Goal: Task Accomplishment & Management: Manage account settings

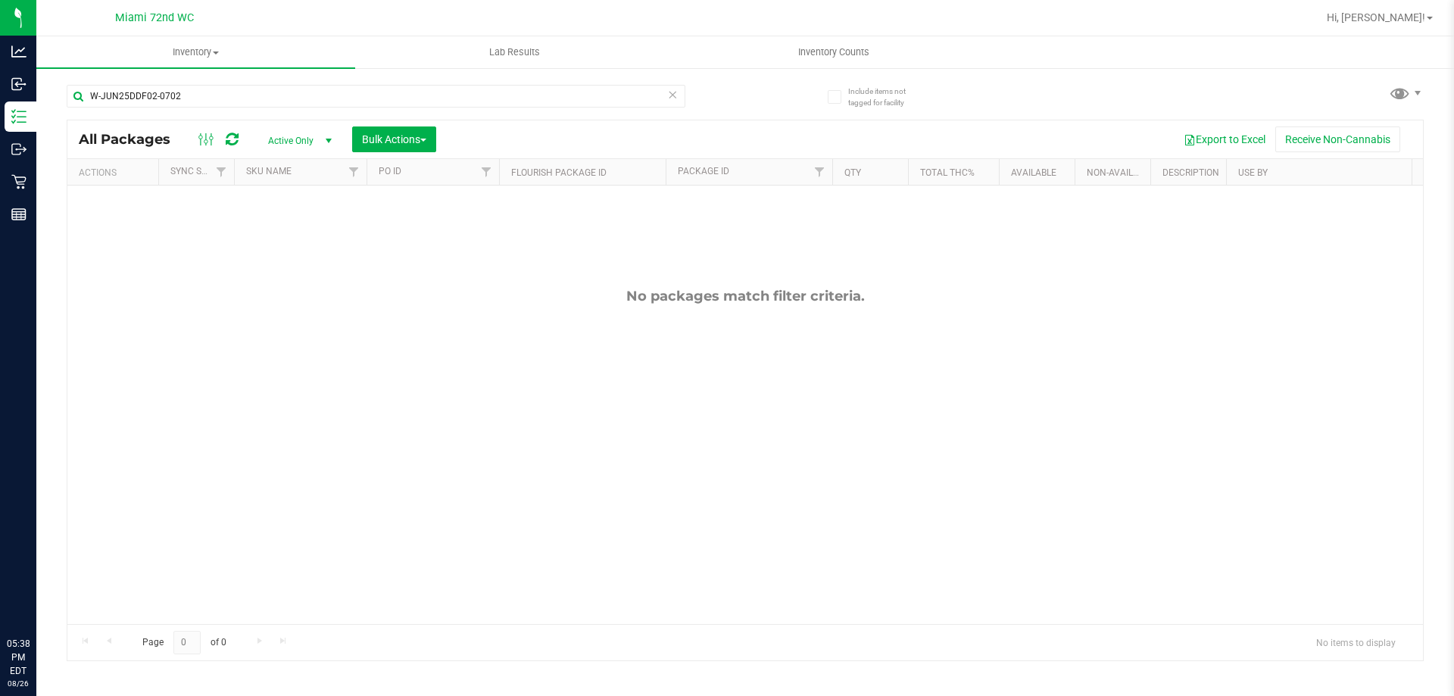
click at [223, 95] on input "W-JUN25DDF02-0702" at bounding box center [376, 96] width 619 height 23
type input "AML"
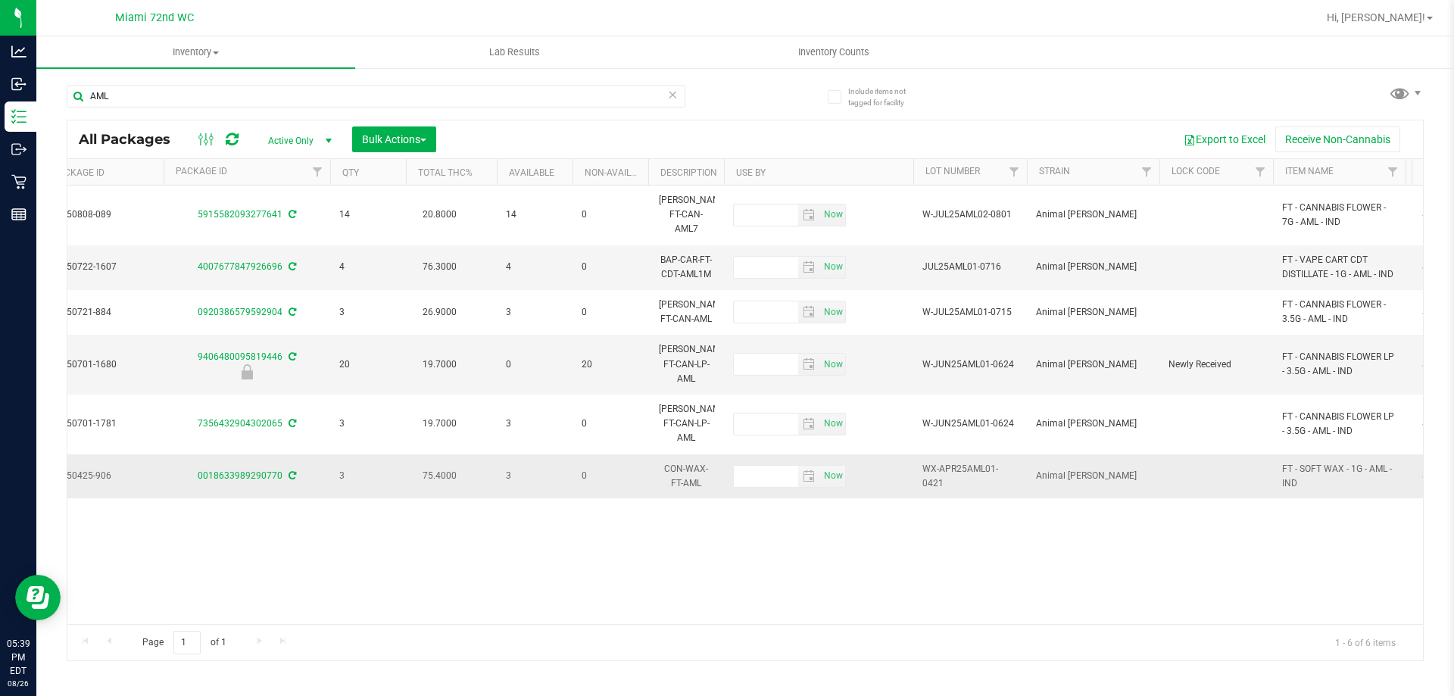
scroll to position [0, 499]
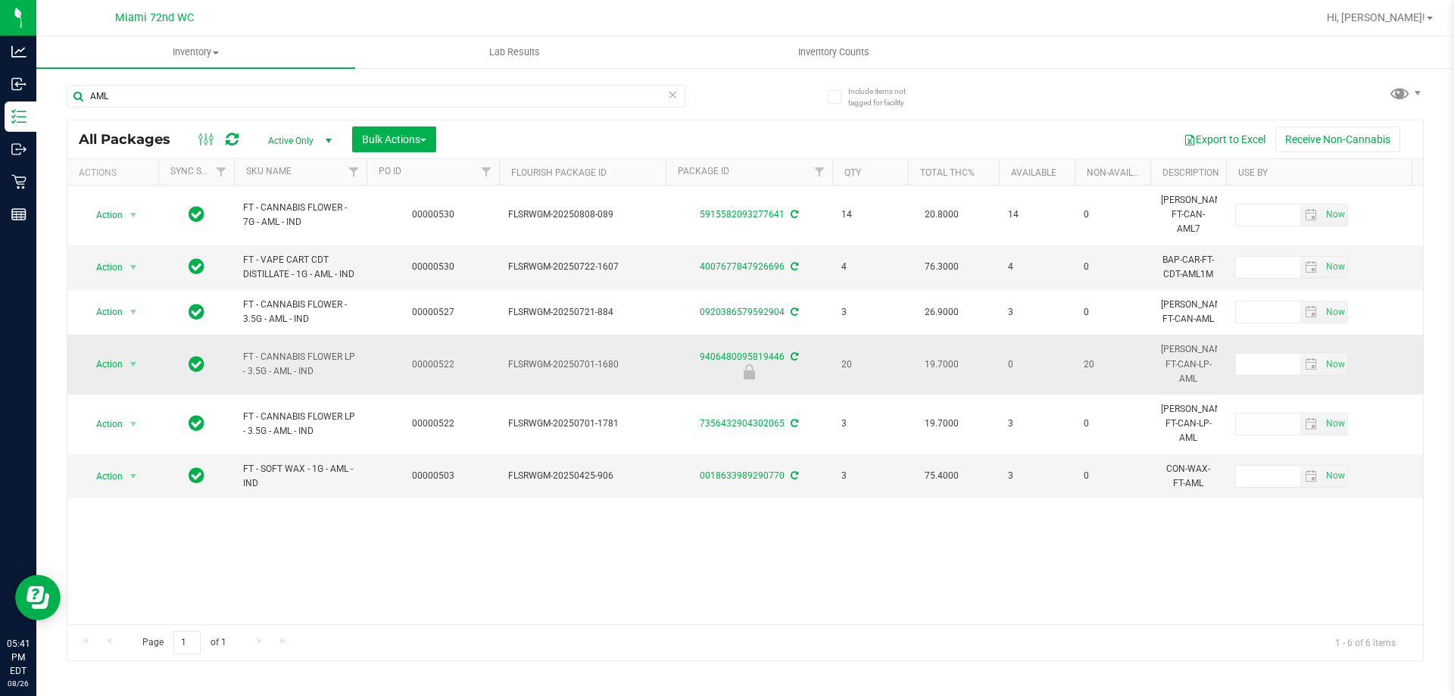
drag, startPoint x: 329, startPoint y: 349, endPoint x: 242, endPoint y: 331, distance: 89.0
click at [242, 335] on td "FT - CANNABIS FLOWER LP - 3.5G - AML - IND" at bounding box center [300, 365] width 133 height 60
drag, startPoint x: 242, startPoint y: 331, endPoint x: 250, endPoint y: 331, distance: 8.3
click at [242, 335] on td "FT - CANNABIS FLOWER LP - 3.5G - AML - IND" at bounding box center [300, 365] width 133 height 60
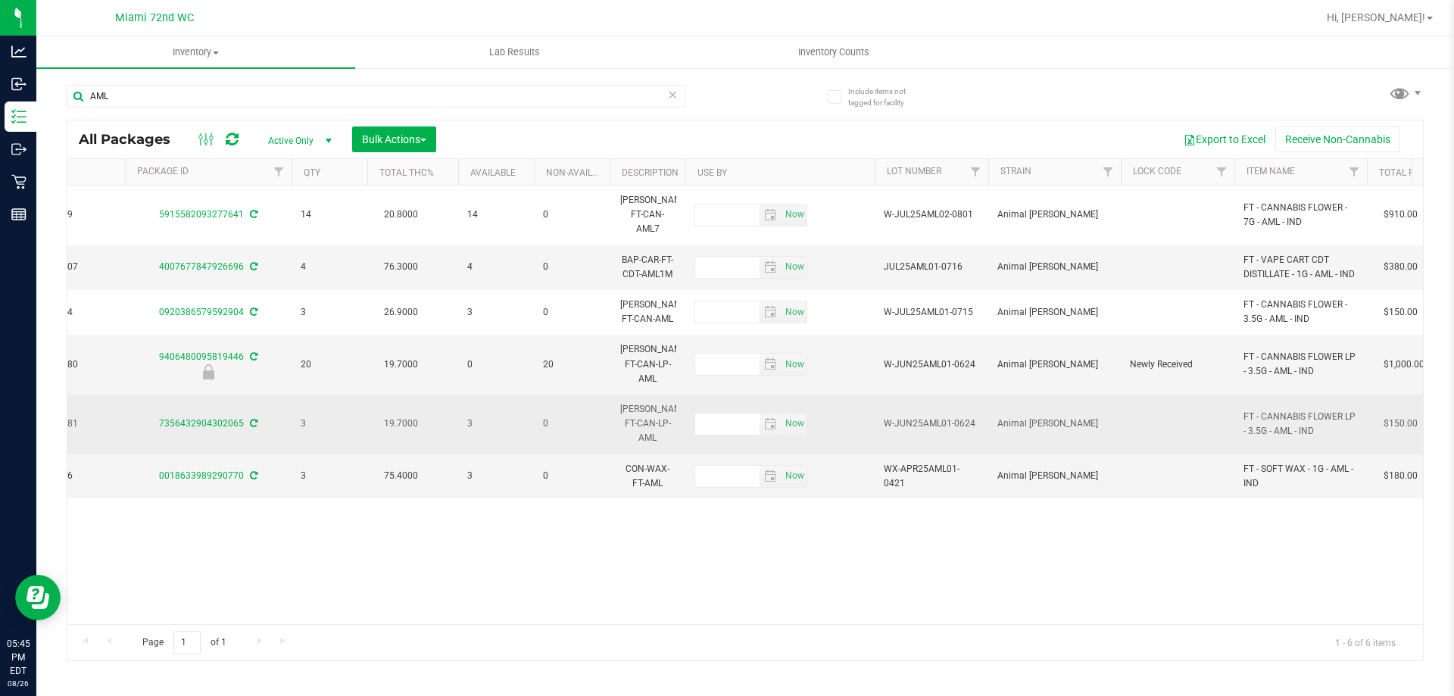
scroll to position [0, 539]
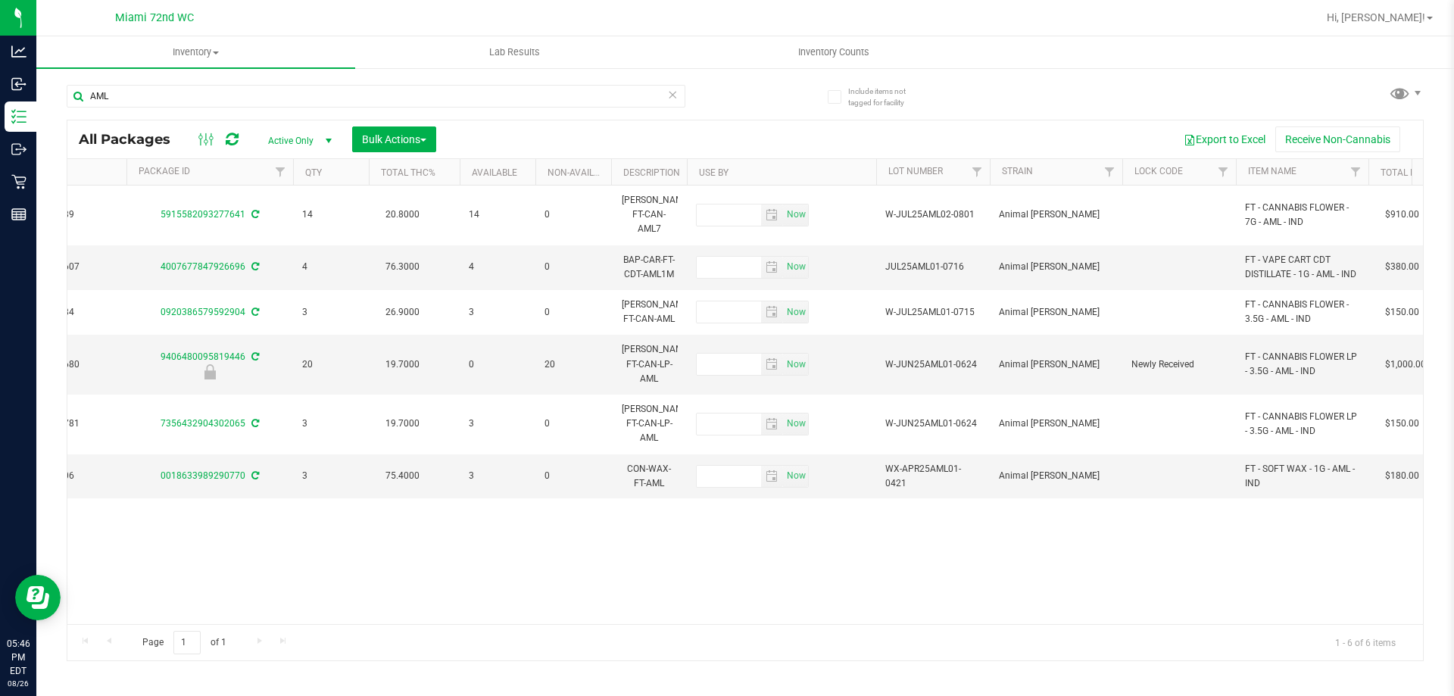
click at [1135, 576] on div "Action Action Adjust qty Create package Edit attributes Global inventory Locate…" at bounding box center [745, 405] width 1356 height 439
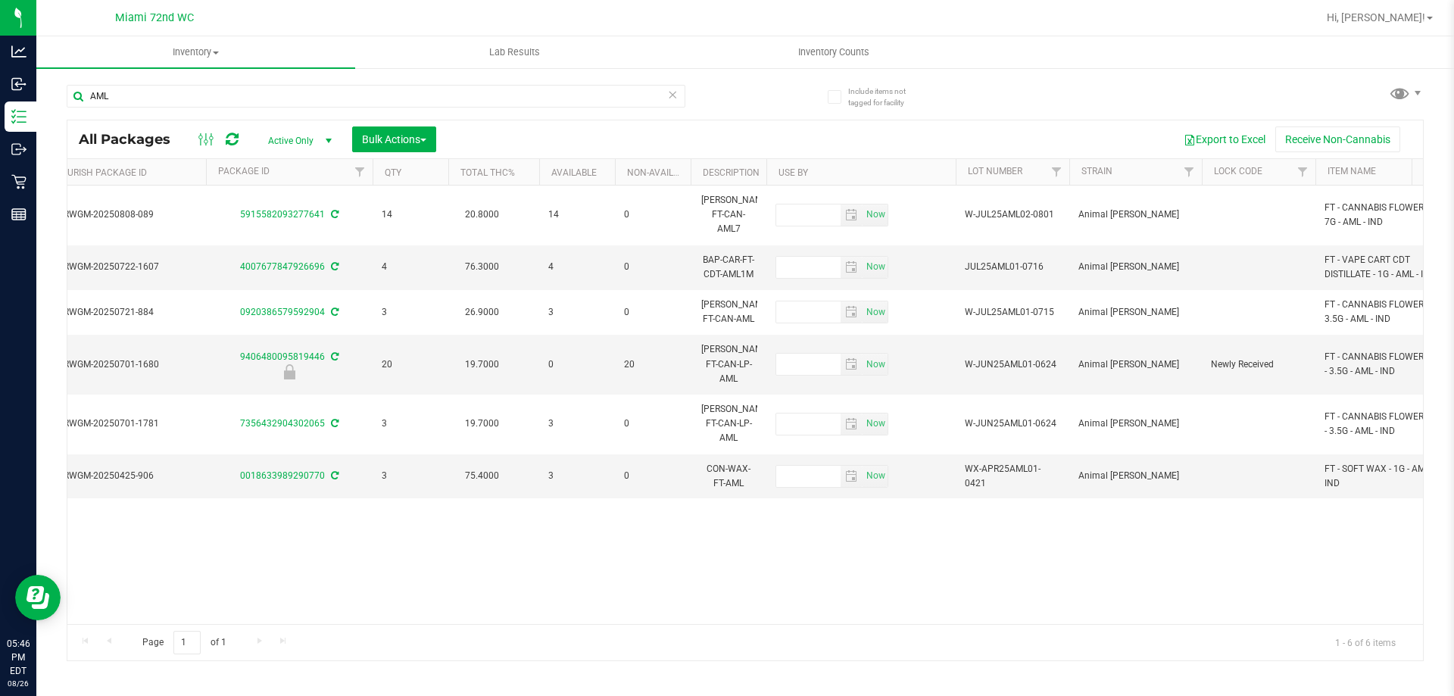
scroll to position [0, 266]
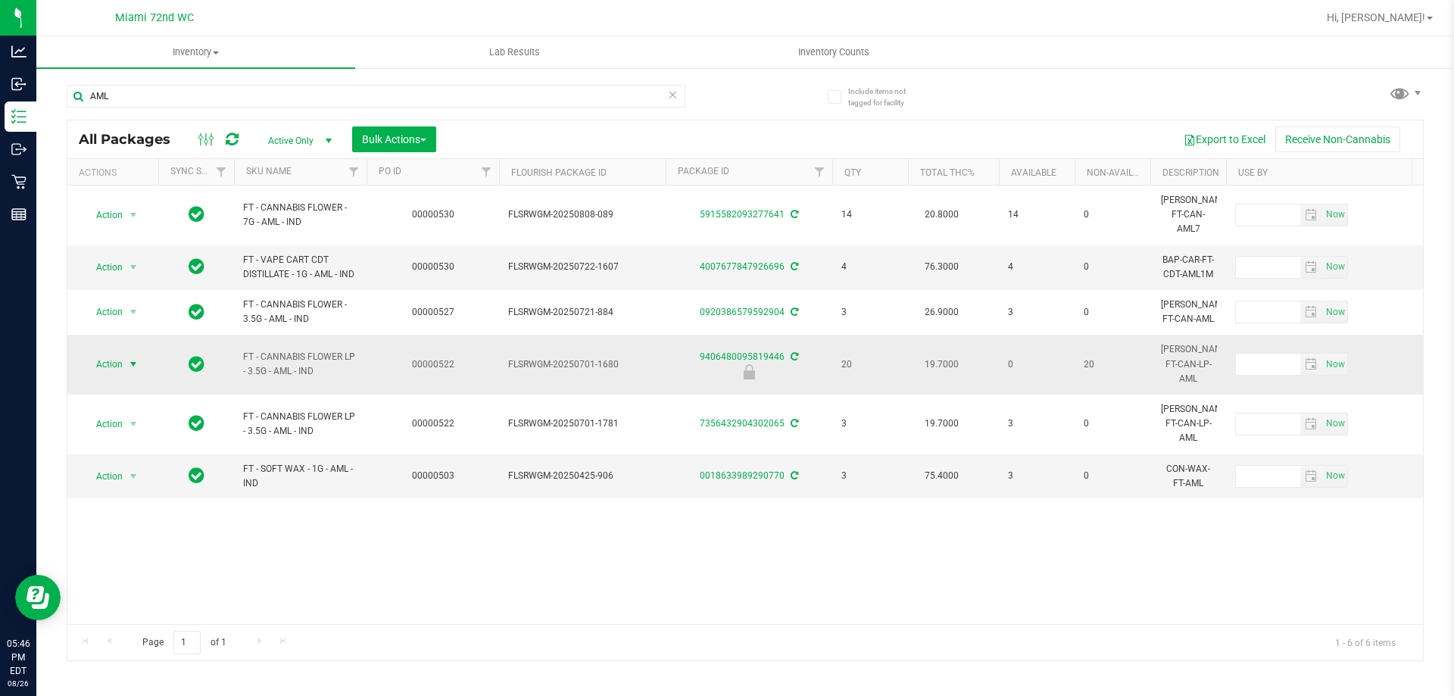
click at [109, 354] on span "Action" at bounding box center [103, 364] width 41 height 21
click at [261, 500] on div "Action Action Adjust qty Create package Edit attributes Global inventory Locate…" at bounding box center [745, 405] width 1356 height 439
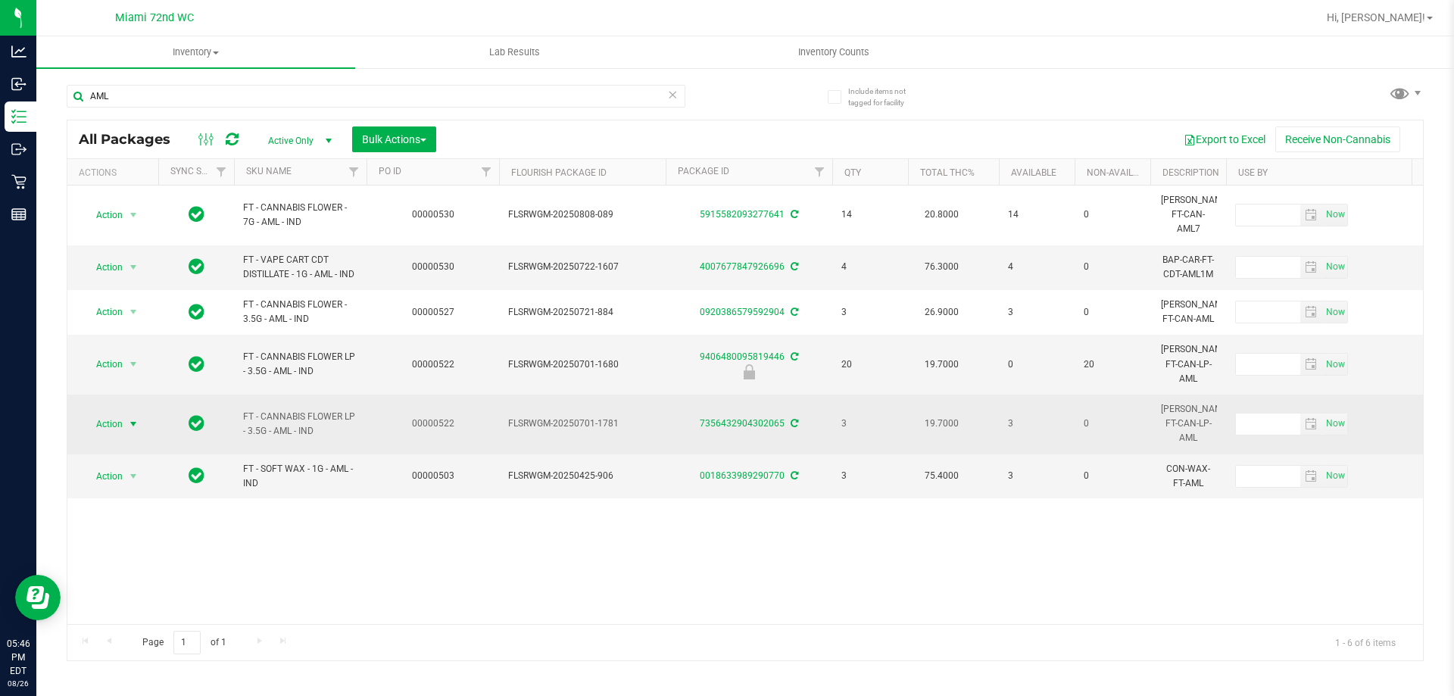
click at [132, 418] on span "select" at bounding box center [133, 424] width 12 height 12
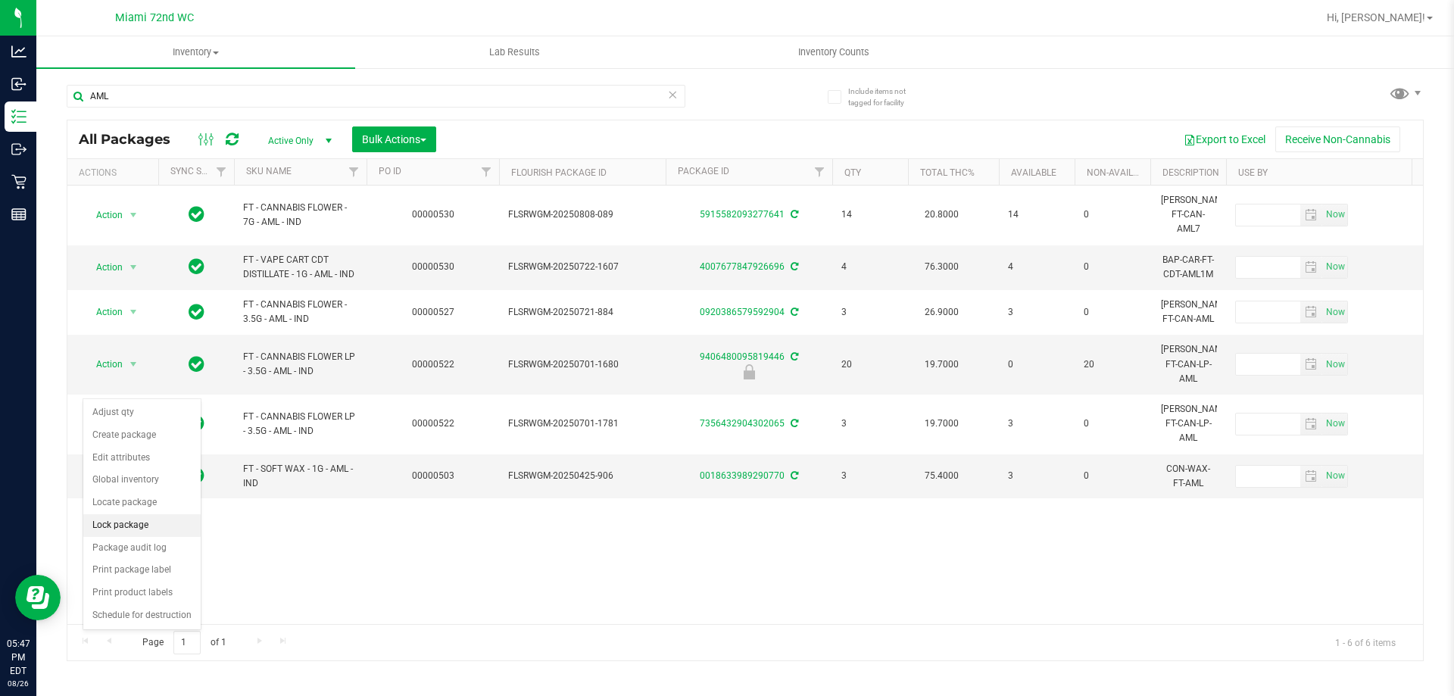
click at [129, 525] on li "Lock package" at bounding box center [141, 525] width 117 height 23
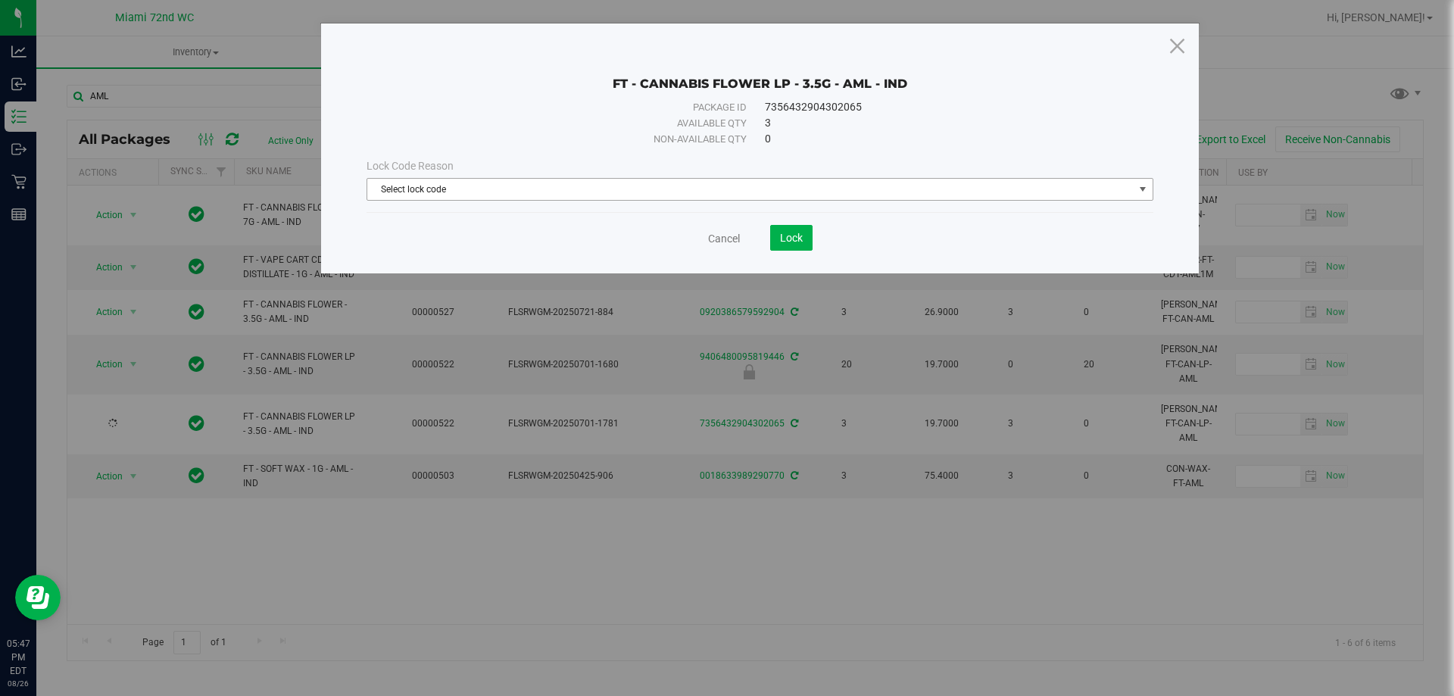
click at [548, 191] on span "Select lock code" at bounding box center [750, 189] width 766 height 21
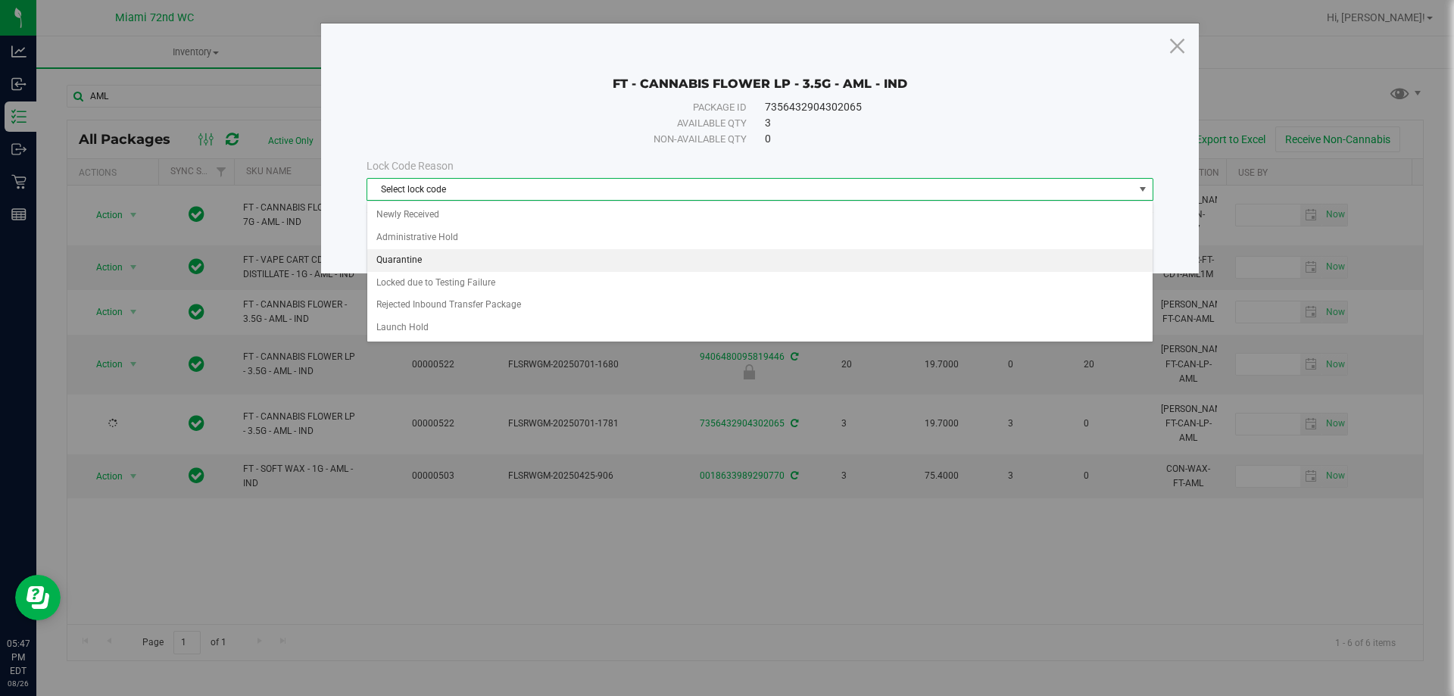
click at [422, 255] on li "Quarantine" at bounding box center [759, 260] width 785 height 23
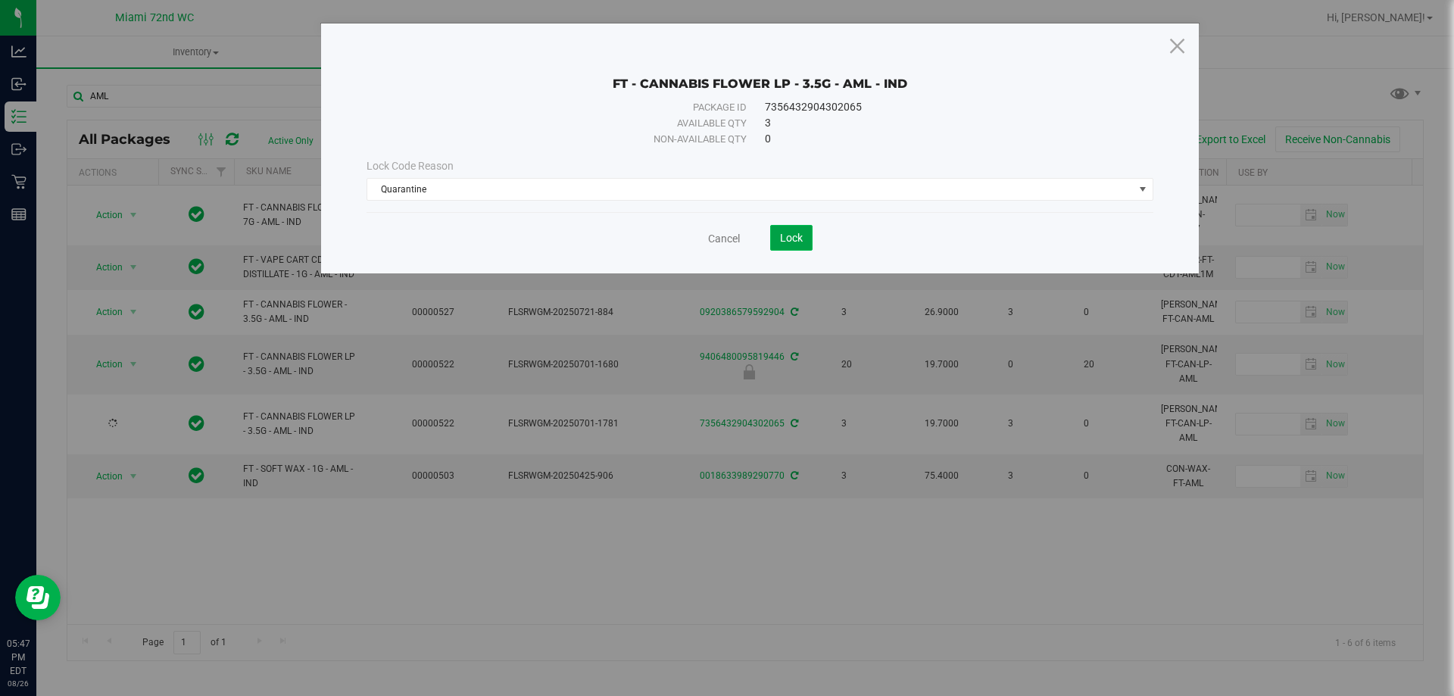
click at [804, 243] on button "Lock" at bounding box center [791, 238] width 42 height 26
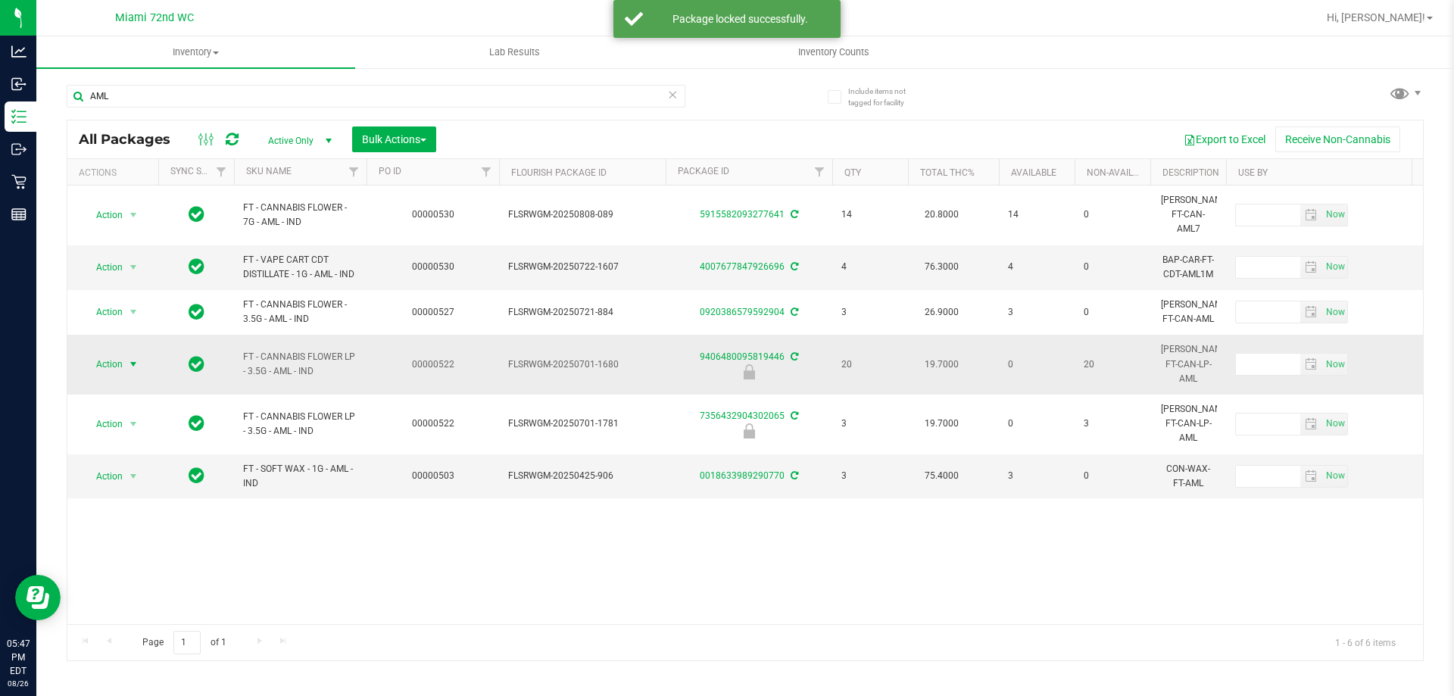
click at [124, 354] on span "select" at bounding box center [133, 364] width 19 height 21
click at [414, 556] on div "Action Action Adjust qty Create package Edit attributes Global inventory Locate…" at bounding box center [745, 405] width 1356 height 439
click at [117, 355] on td "Action Action Edit attributes Global inventory Locate package Package audit log…" at bounding box center [112, 365] width 91 height 60
click at [136, 358] on span "select" at bounding box center [133, 364] width 12 height 12
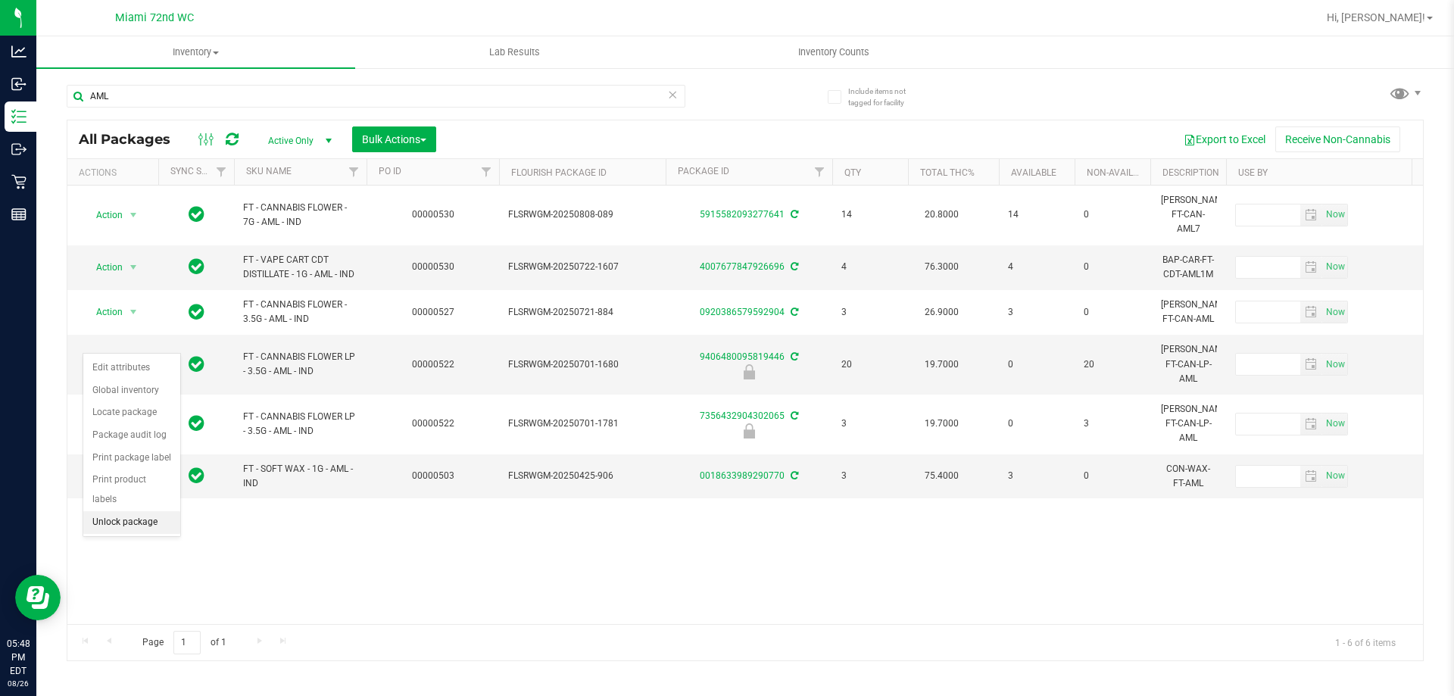
click at [143, 511] on li "Unlock package" at bounding box center [131, 522] width 97 height 23
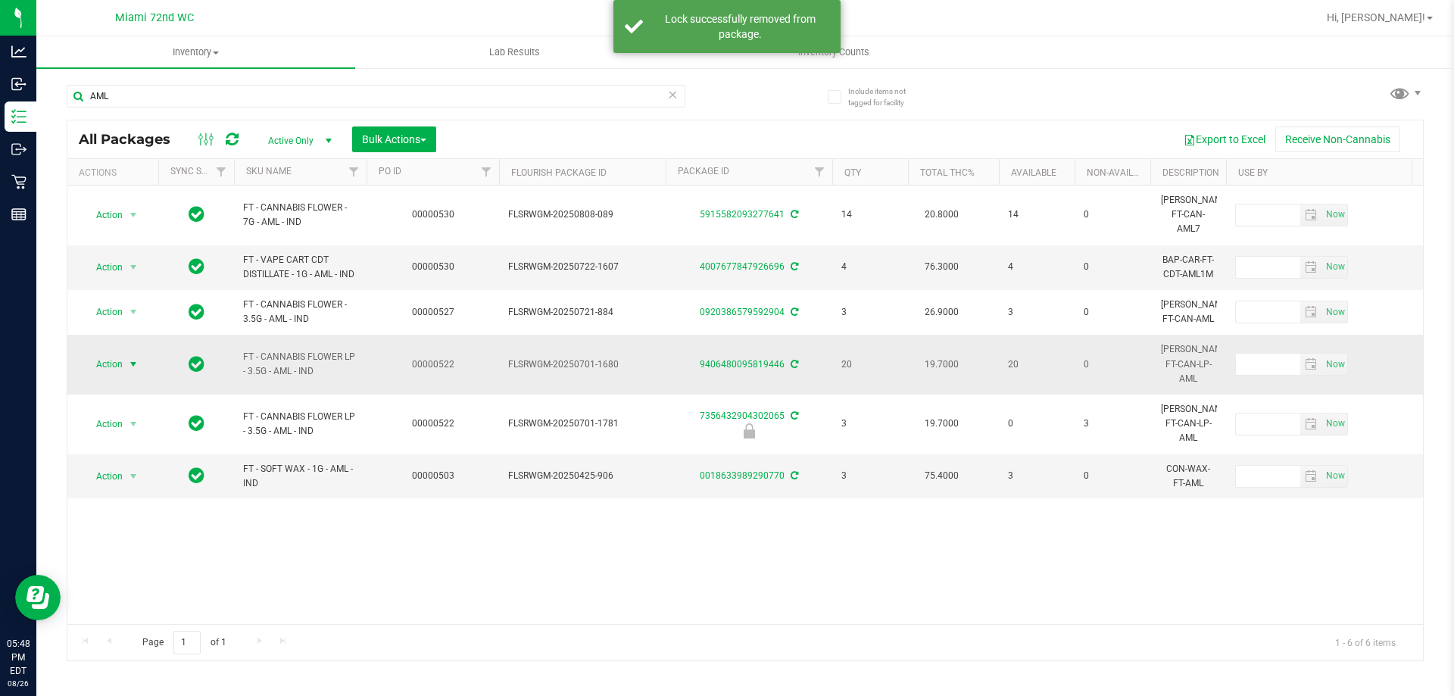
click at [110, 354] on span "Action" at bounding box center [103, 364] width 41 height 21
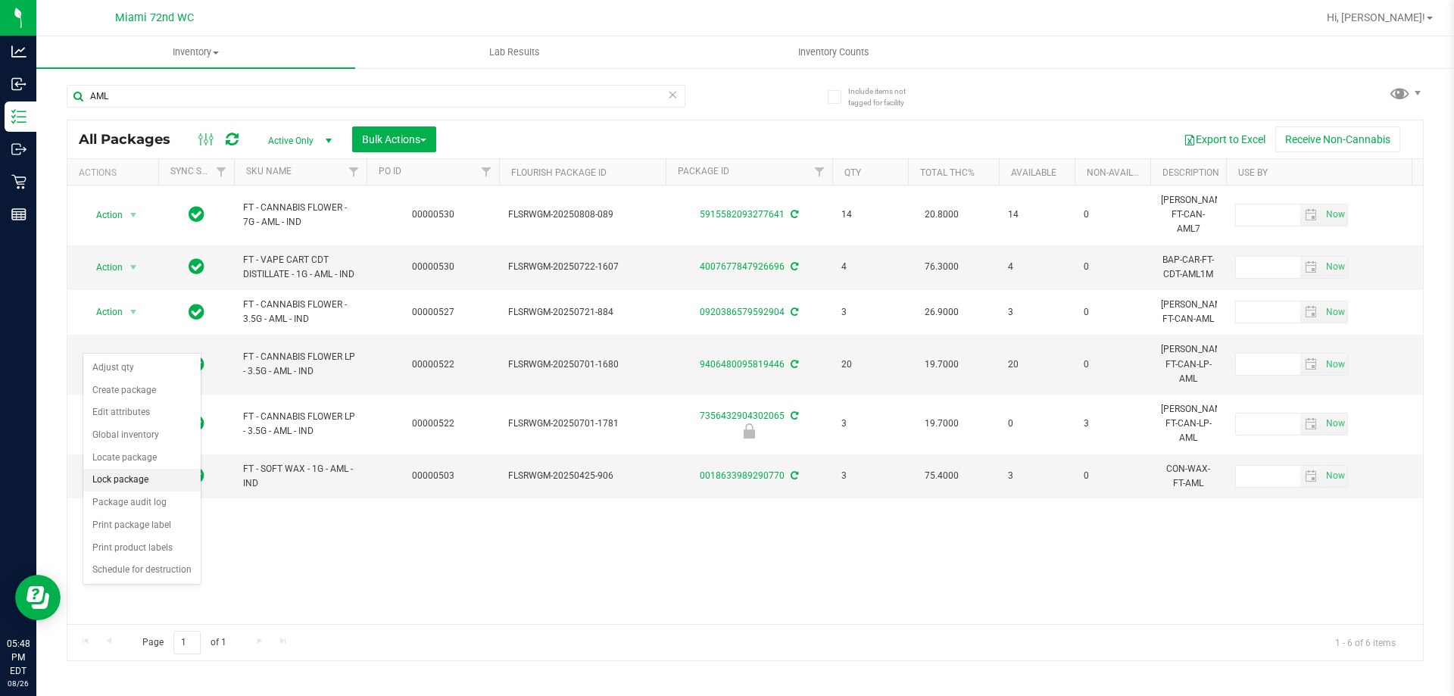
click at [139, 474] on li "Lock package" at bounding box center [141, 480] width 117 height 23
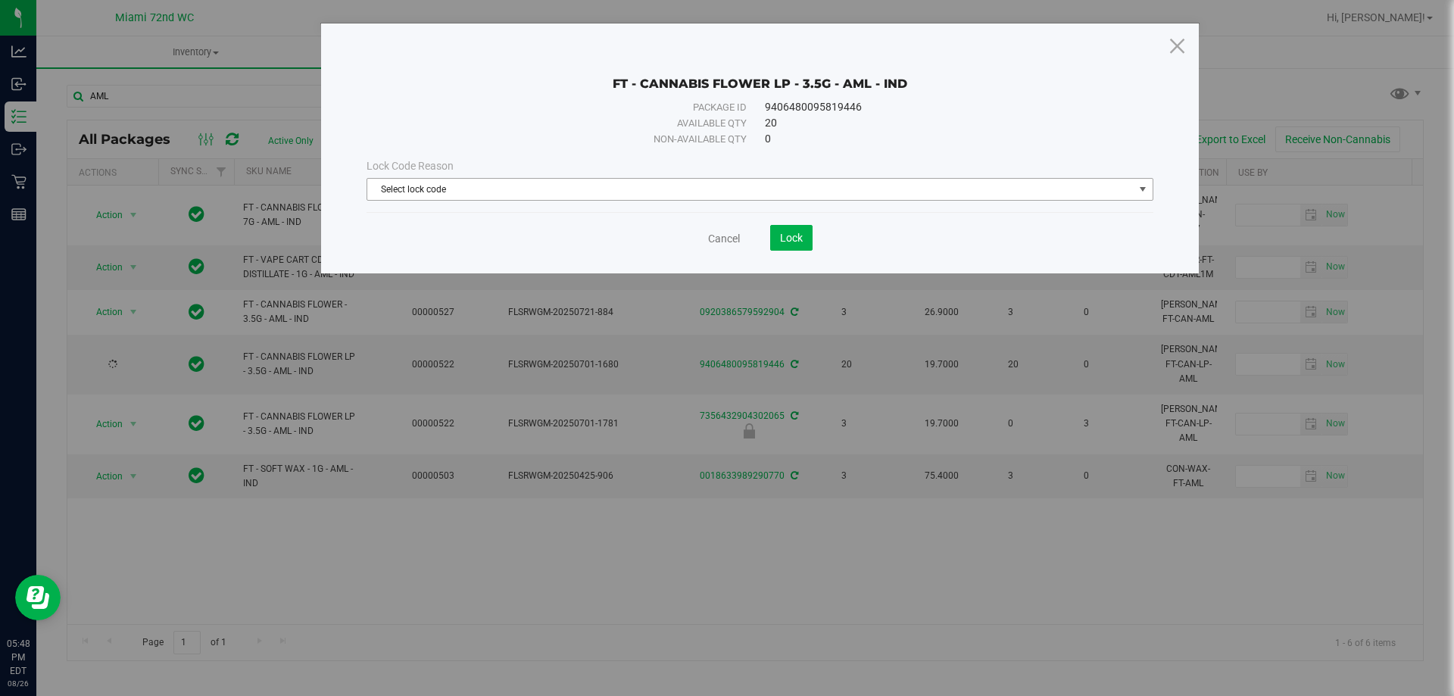
click at [663, 189] on span "Select lock code" at bounding box center [750, 189] width 766 height 21
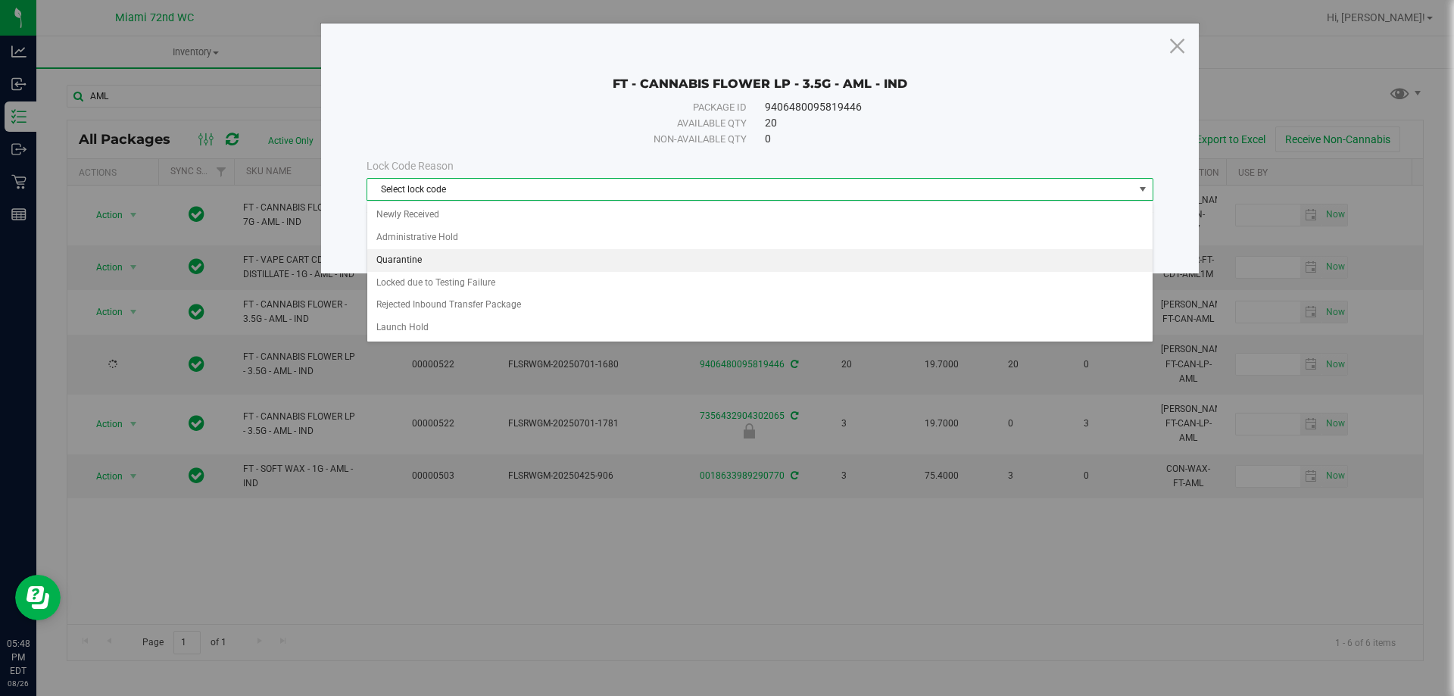
click at [407, 254] on li "Quarantine" at bounding box center [759, 260] width 785 height 23
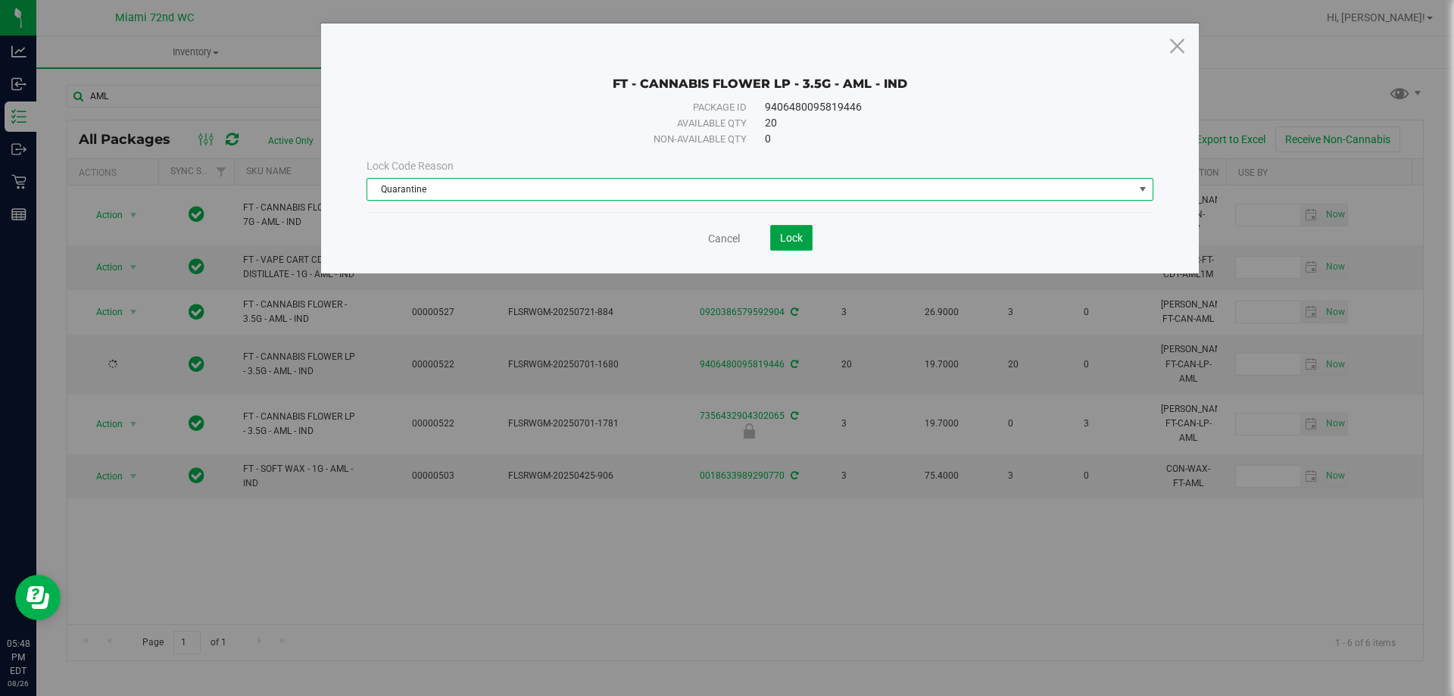
click at [785, 243] on span "Lock" at bounding box center [791, 238] width 23 height 12
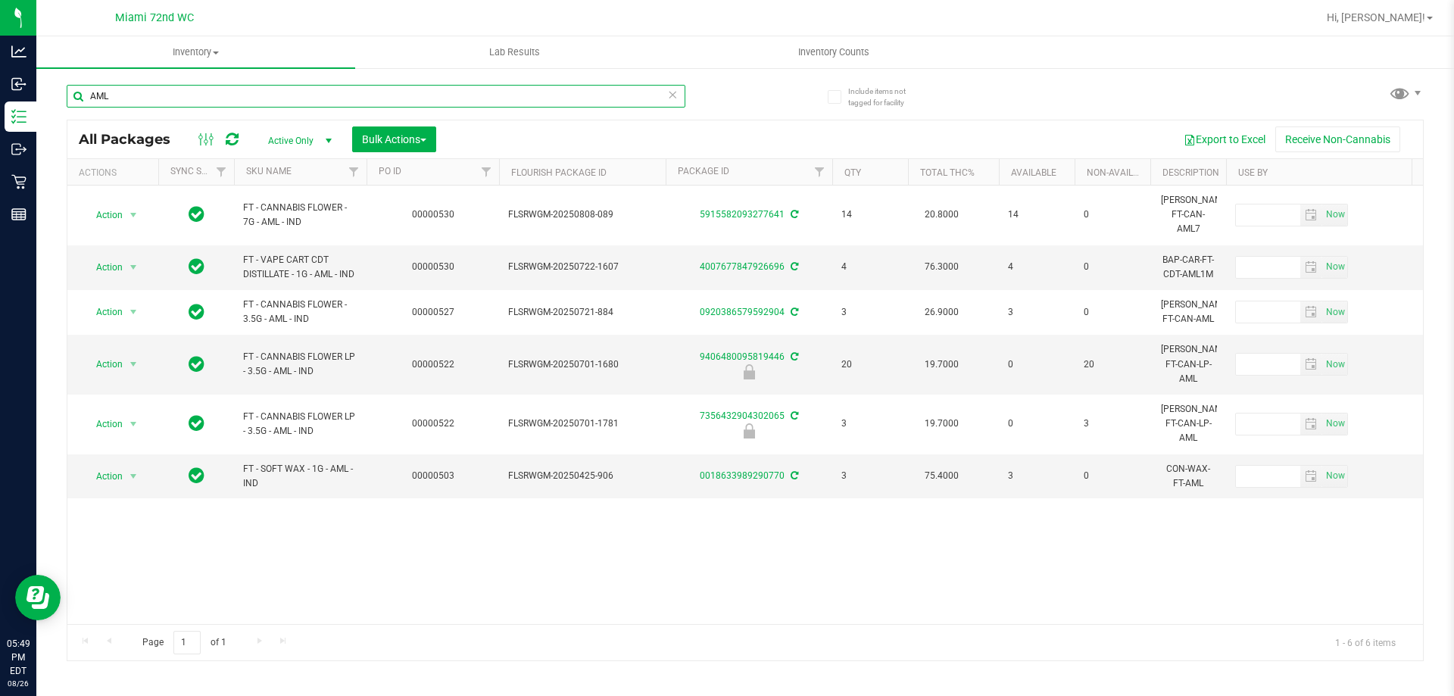
click at [201, 98] on input "AML" at bounding box center [376, 96] width 619 height 23
click at [200, 98] on input "AML" at bounding box center [376, 96] width 619 height 23
paste input "10-APR25HYB05-0514"
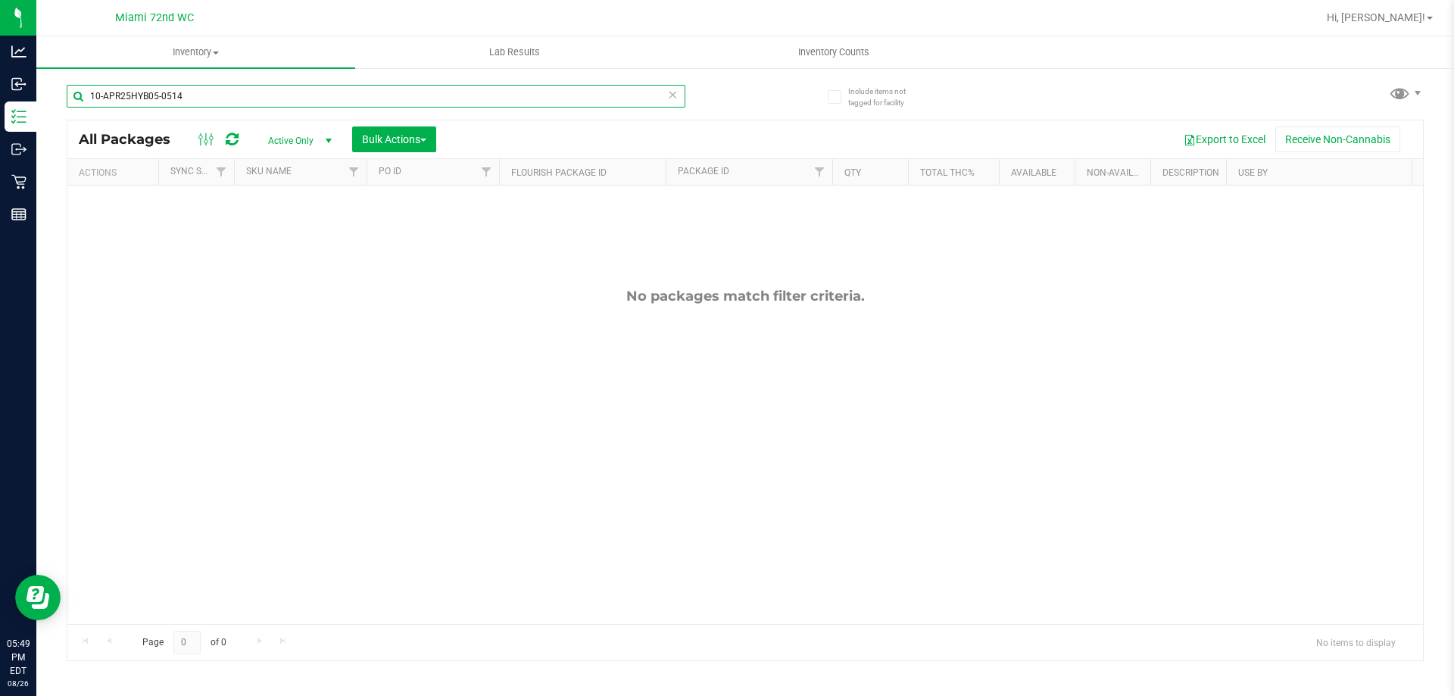
type input "10-APR25HYB05-0514"
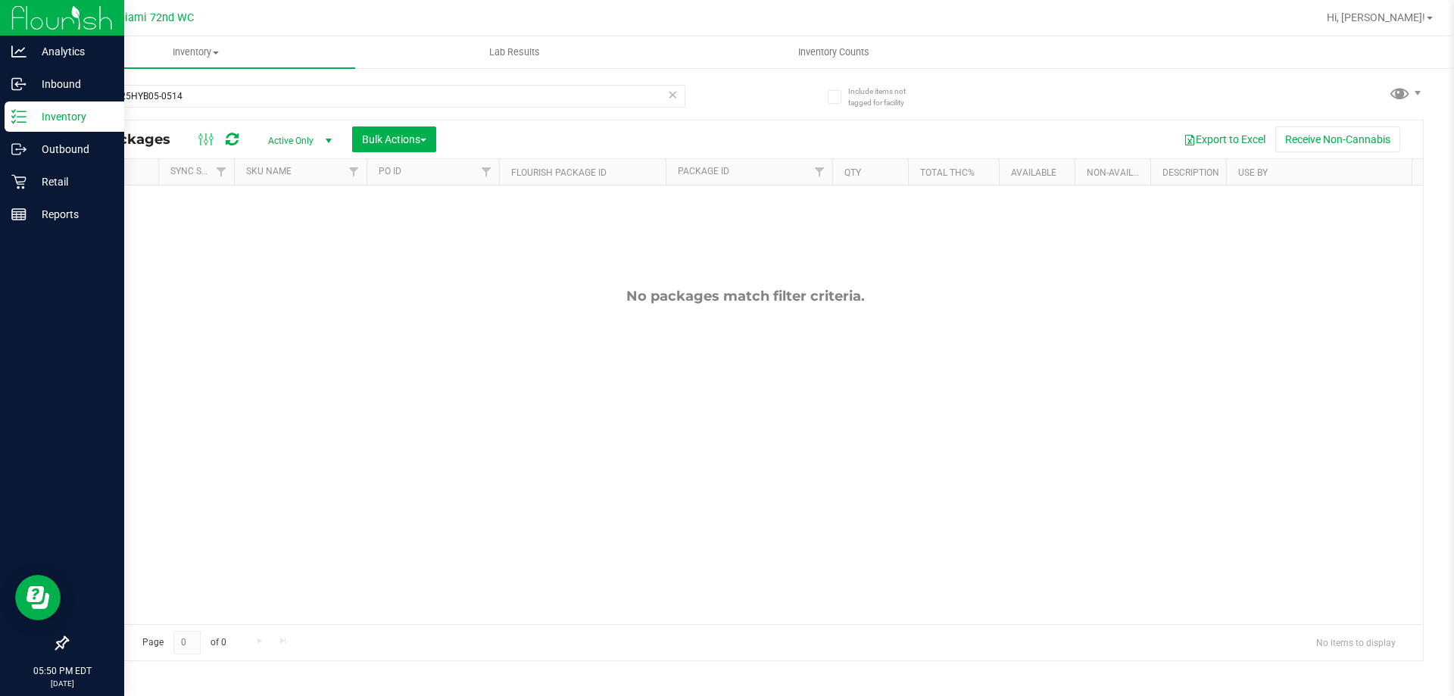
click at [5, 109] on div "Inventory" at bounding box center [65, 116] width 120 height 30
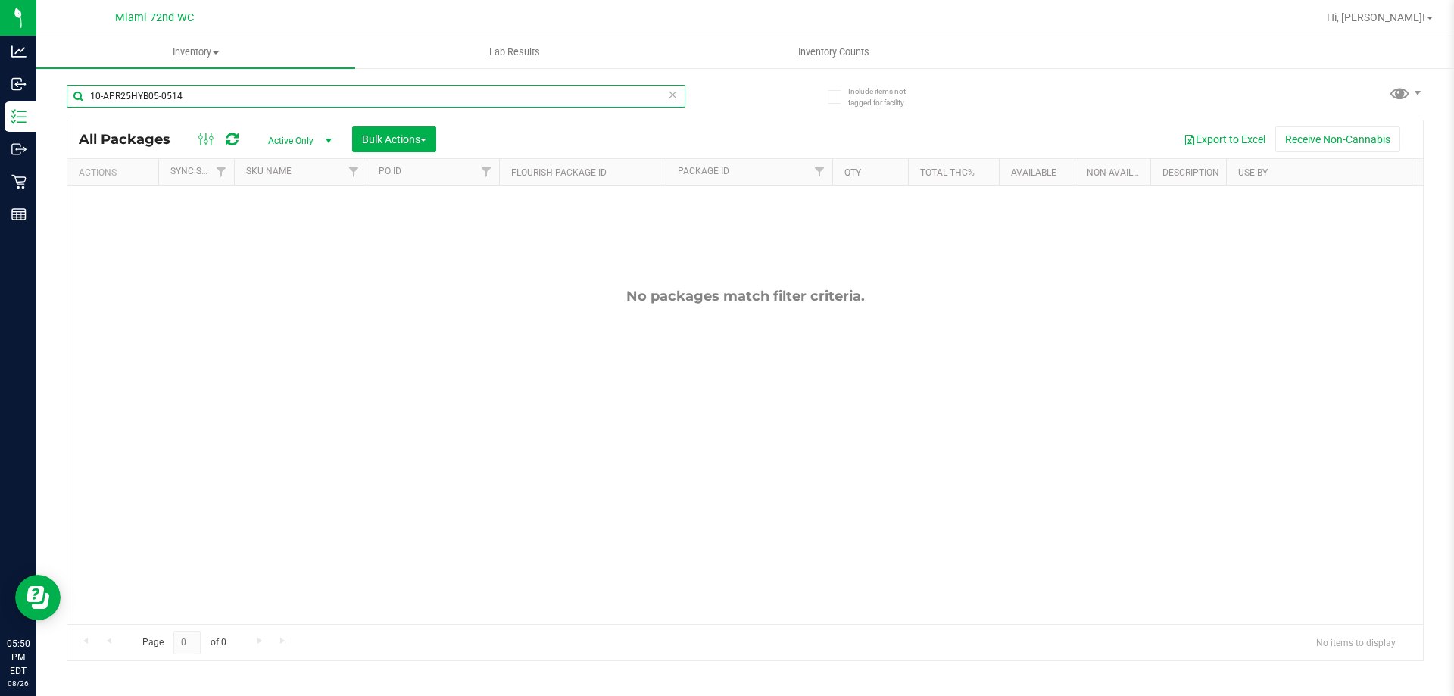
click at [673, 105] on input "10-APR25HYB05-0514" at bounding box center [376, 96] width 619 height 23
click at [676, 92] on icon at bounding box center [672, 94] width 11 height 18
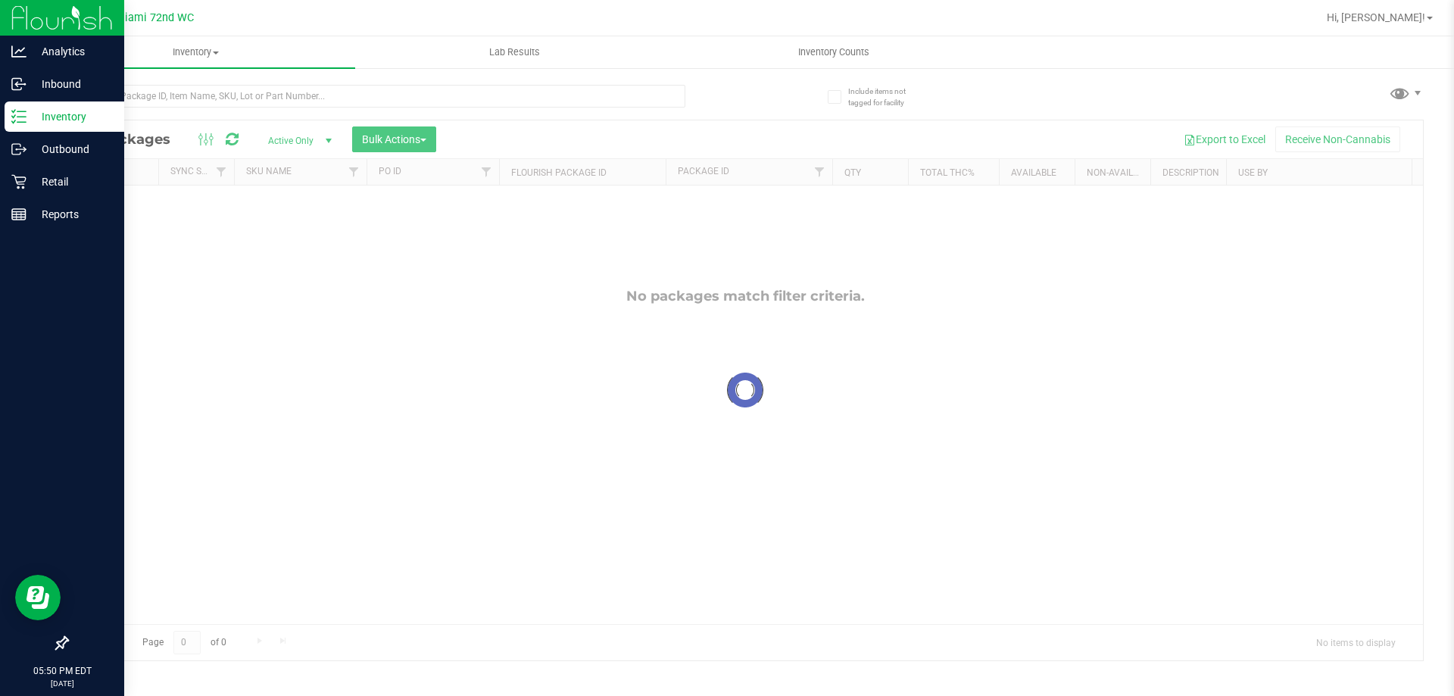
click at [24, 108] on div "Inventory" at bounding box center [65, 116] width 120 height 30
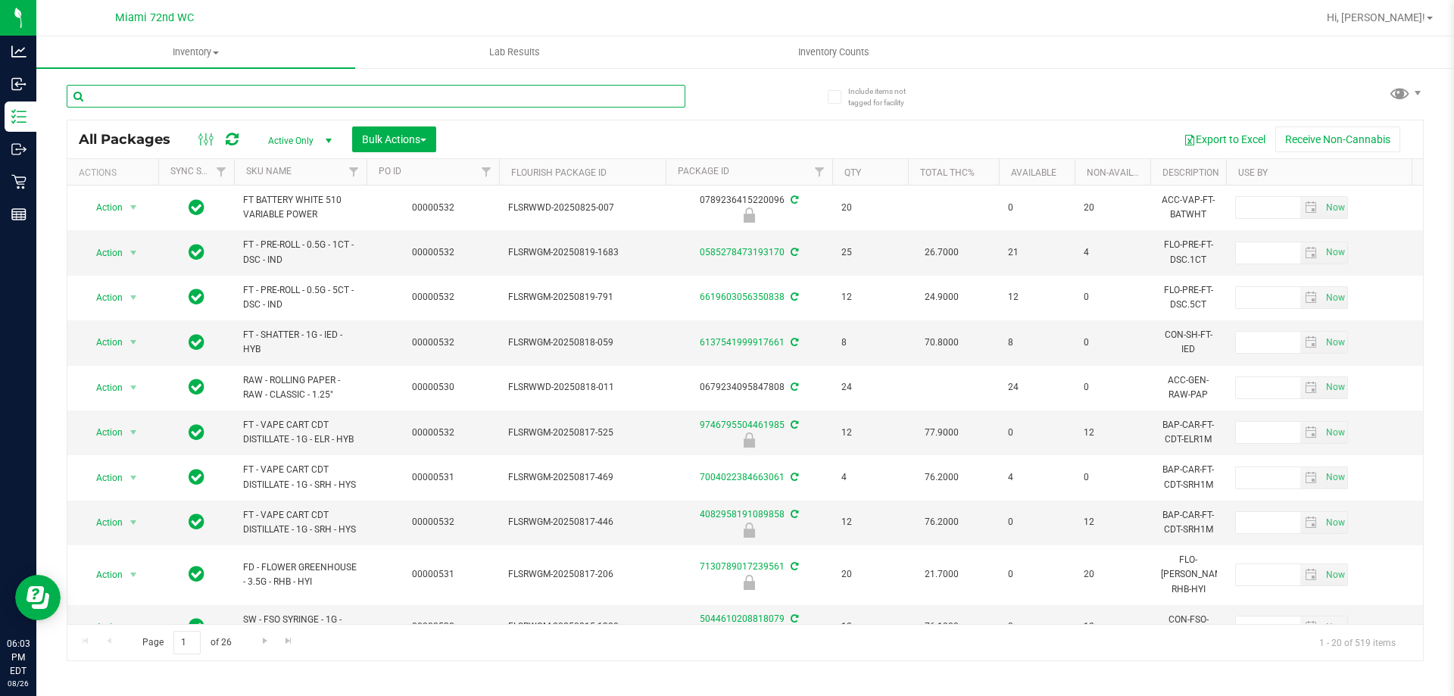
click at [229, 88] on input "text" at bounding box center [376, 96] width 619 height 23
paste input "W-APR25FIC02-0514"
type input "W-APR25FIC02-0514"
